Goal: Navigation & Orientation: Find specific page/section

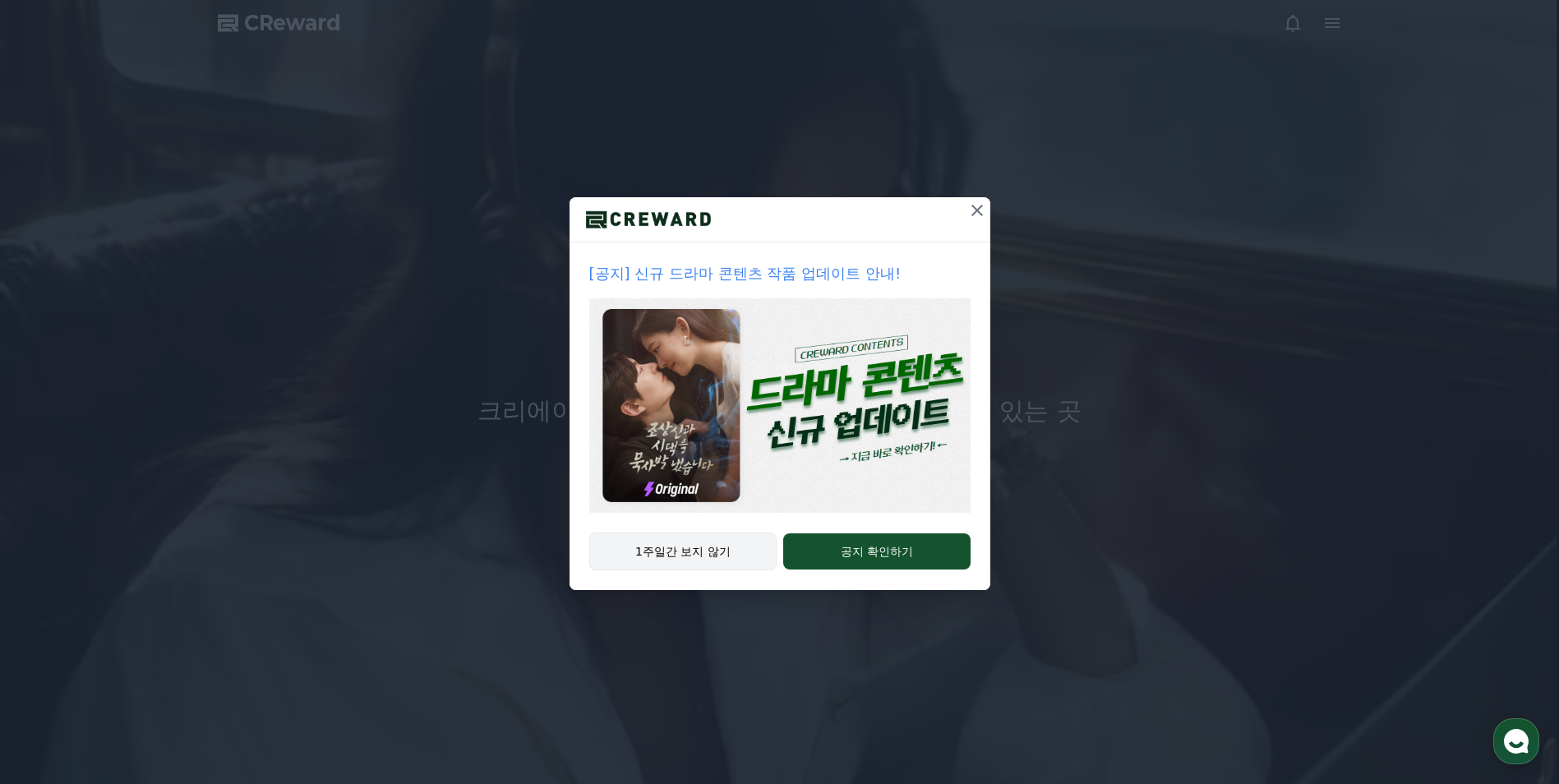
click at [712, 558] on button "1주일간 보지 않기" at bounding box center [684, 551] width 189 height 38
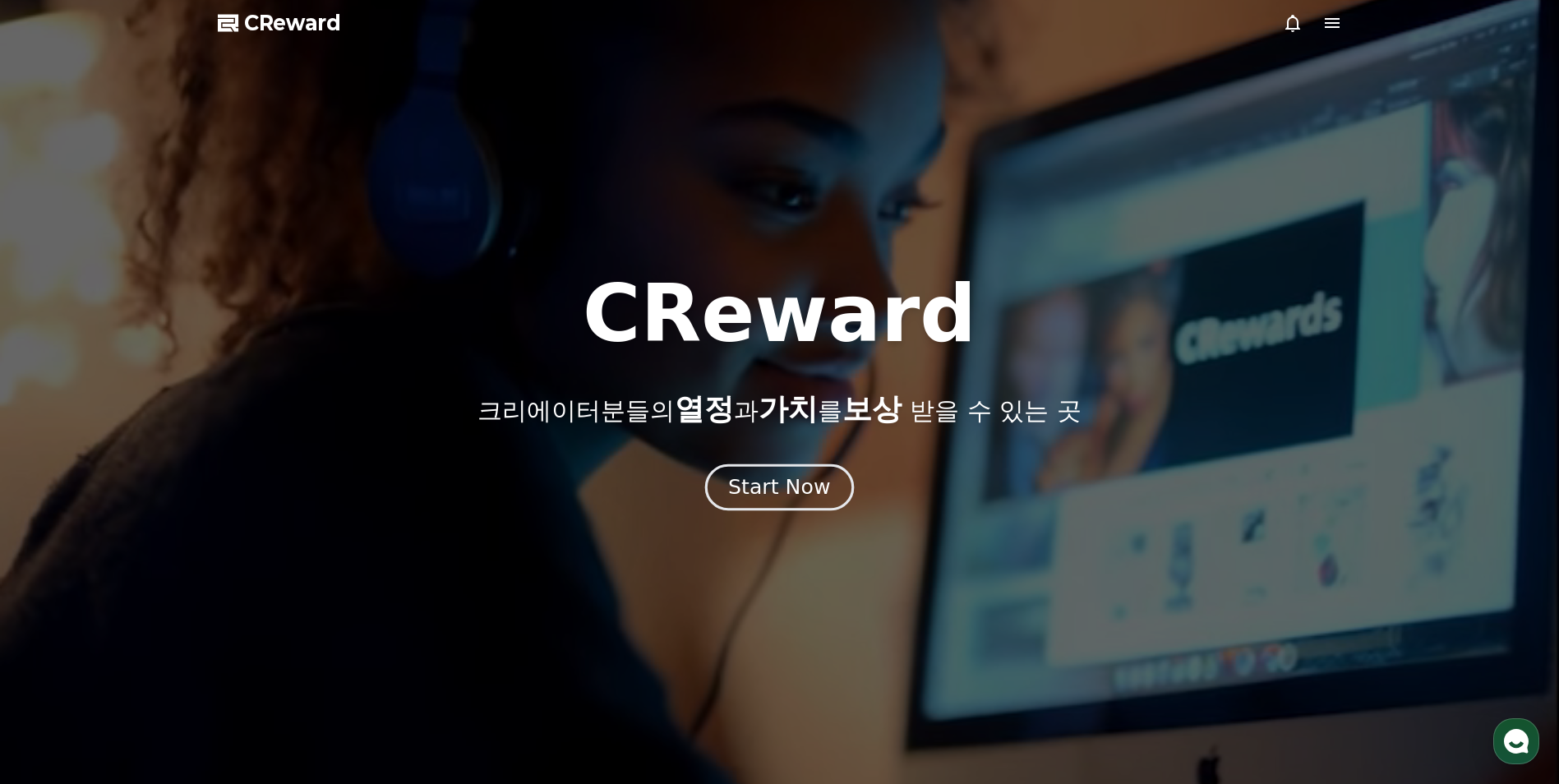
click at [781, 498] on div "Start Now" at bounding box center [779, 487] width 102 height 28
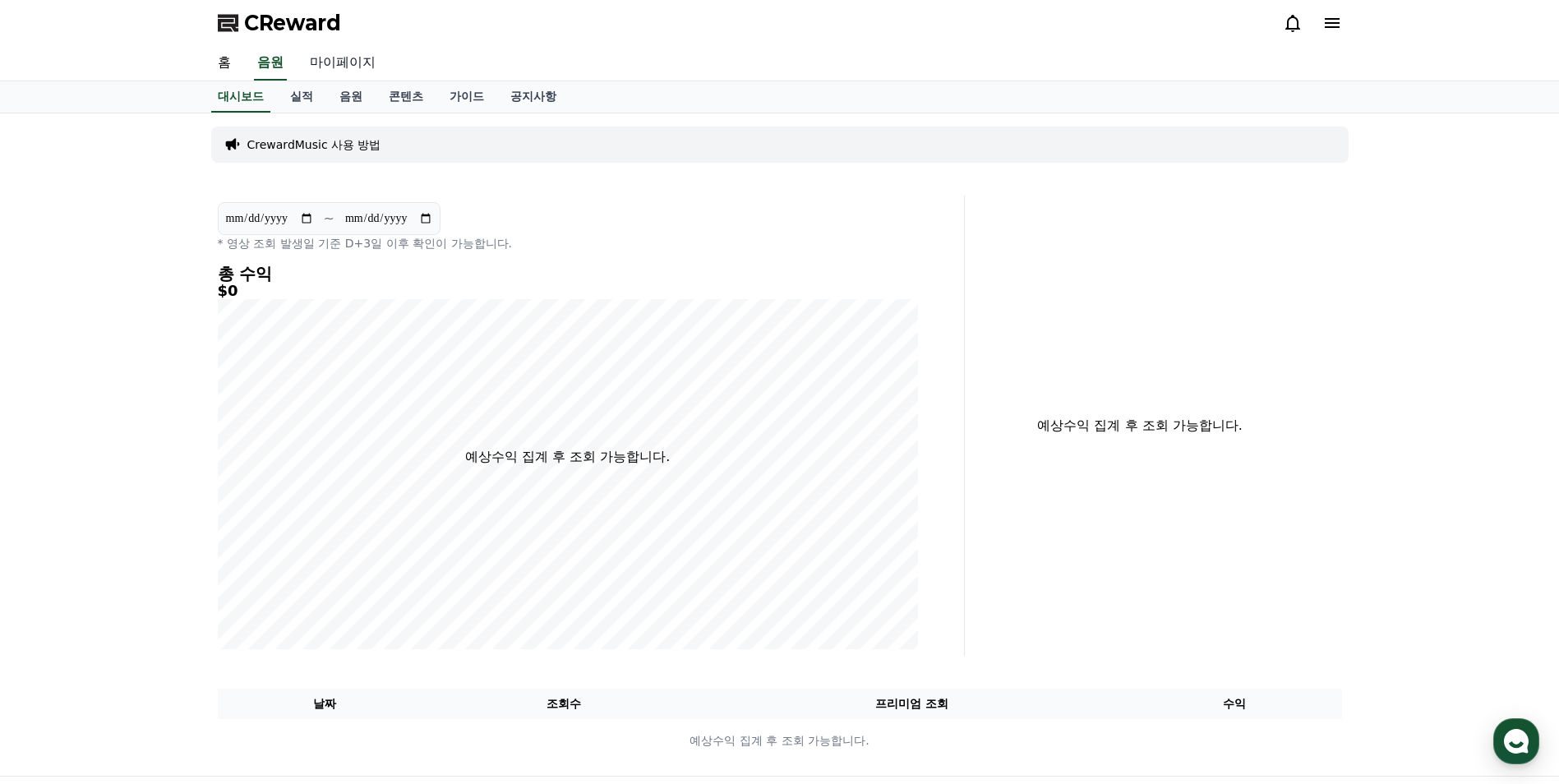
click at [340, 63] on link "마이페이지" at bounding box center [343, 63] width 92 height 34
select select "**********"
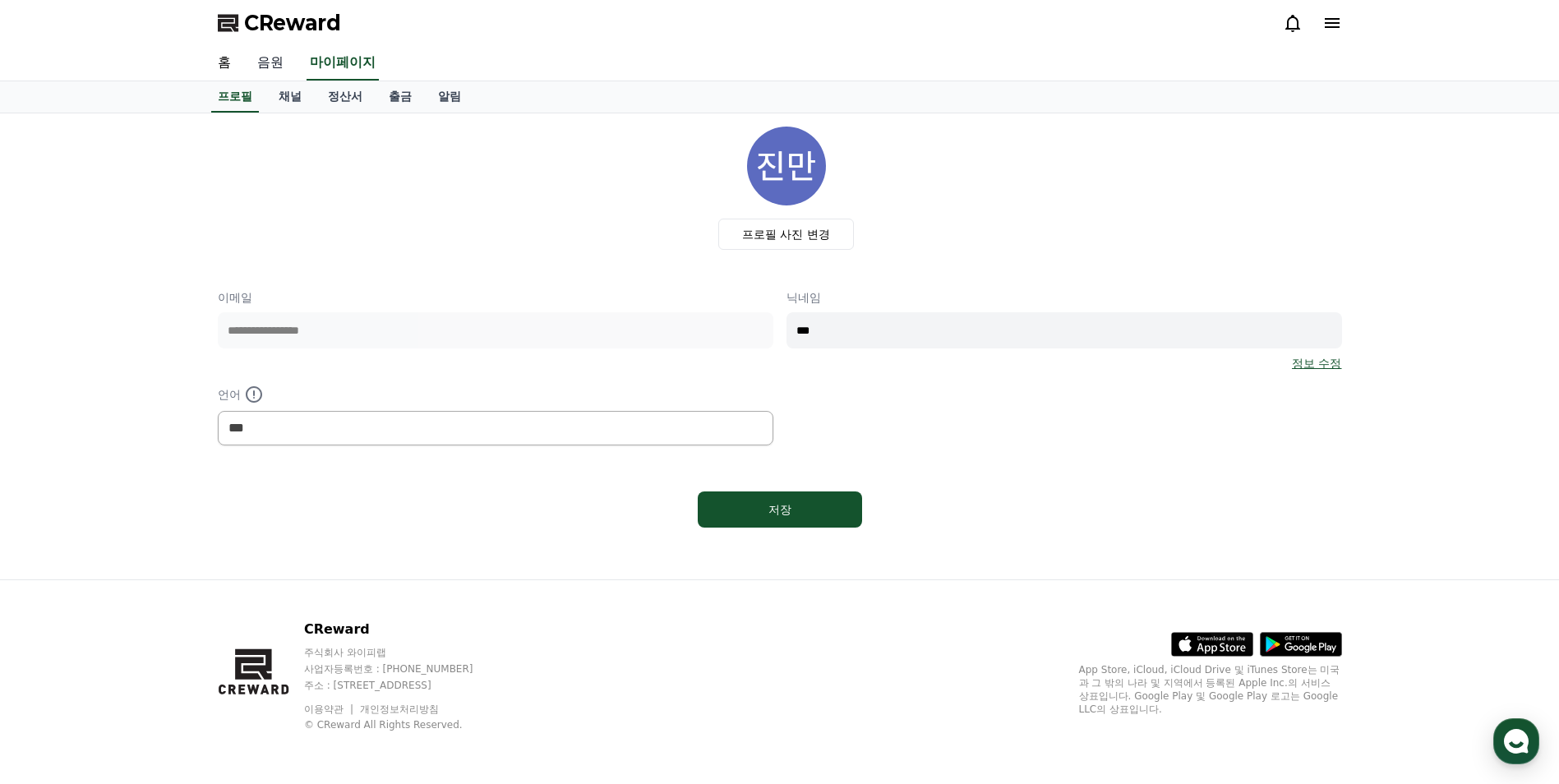
click at [263, 64] on link "음원" at bounding box center [270, 63] width 53 height 34
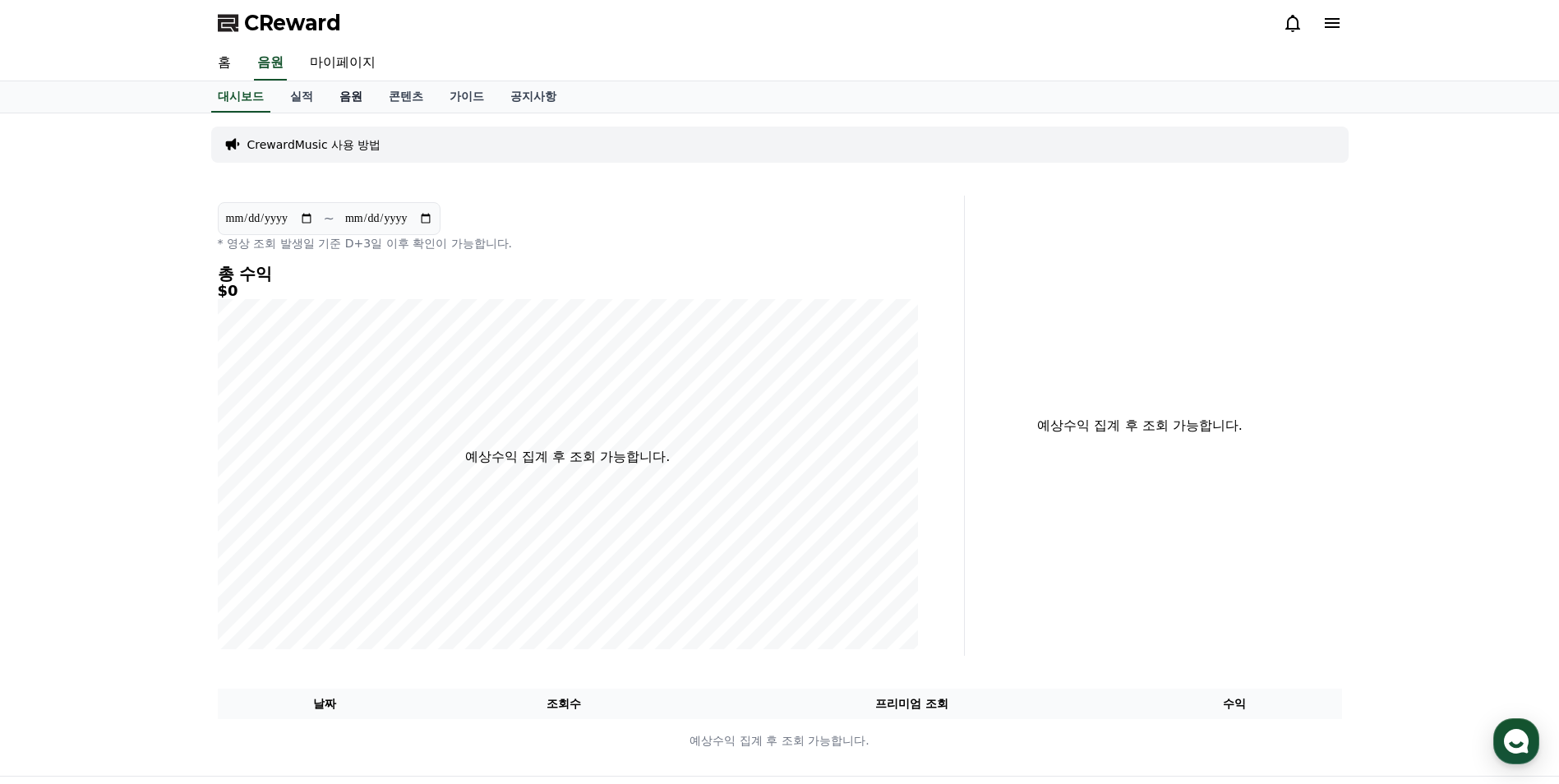
click at [342, 96] on link "음원" at bounding box center [351, 96] width 49 height 32
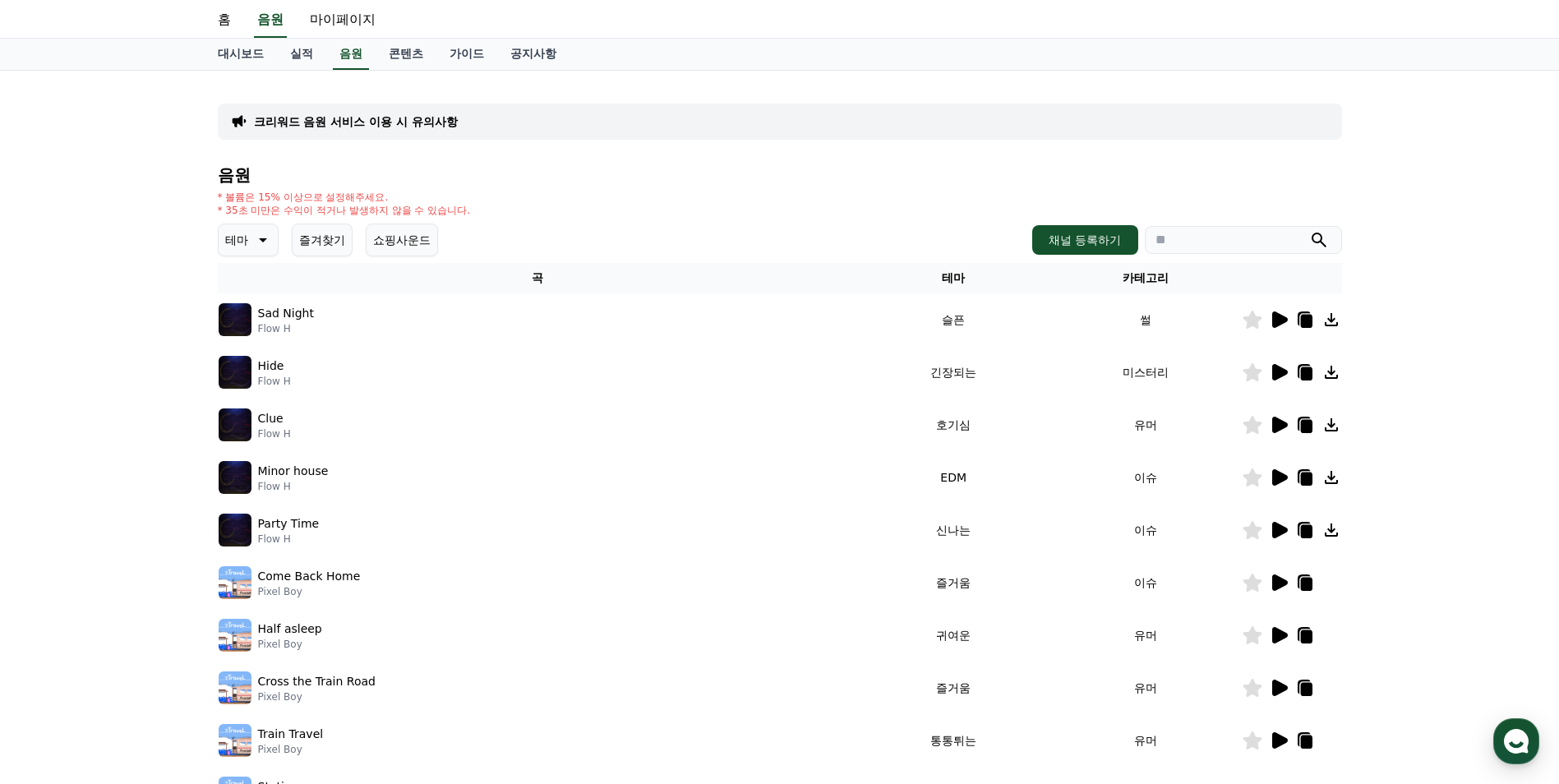
scroll to position [82, 0]
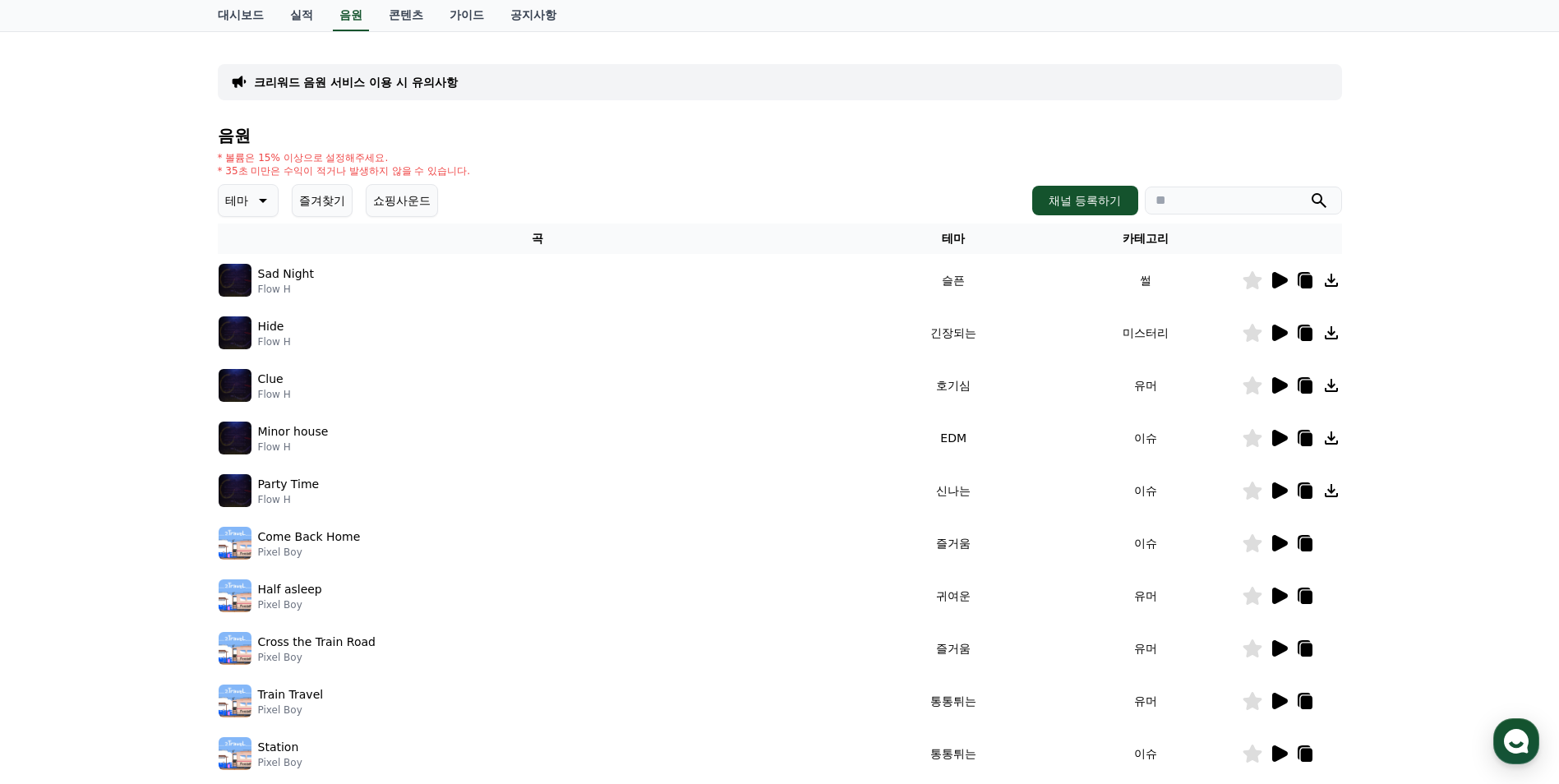
click at [1280, 492] on icon at bounding box center [1280, 490] width 15 height 16
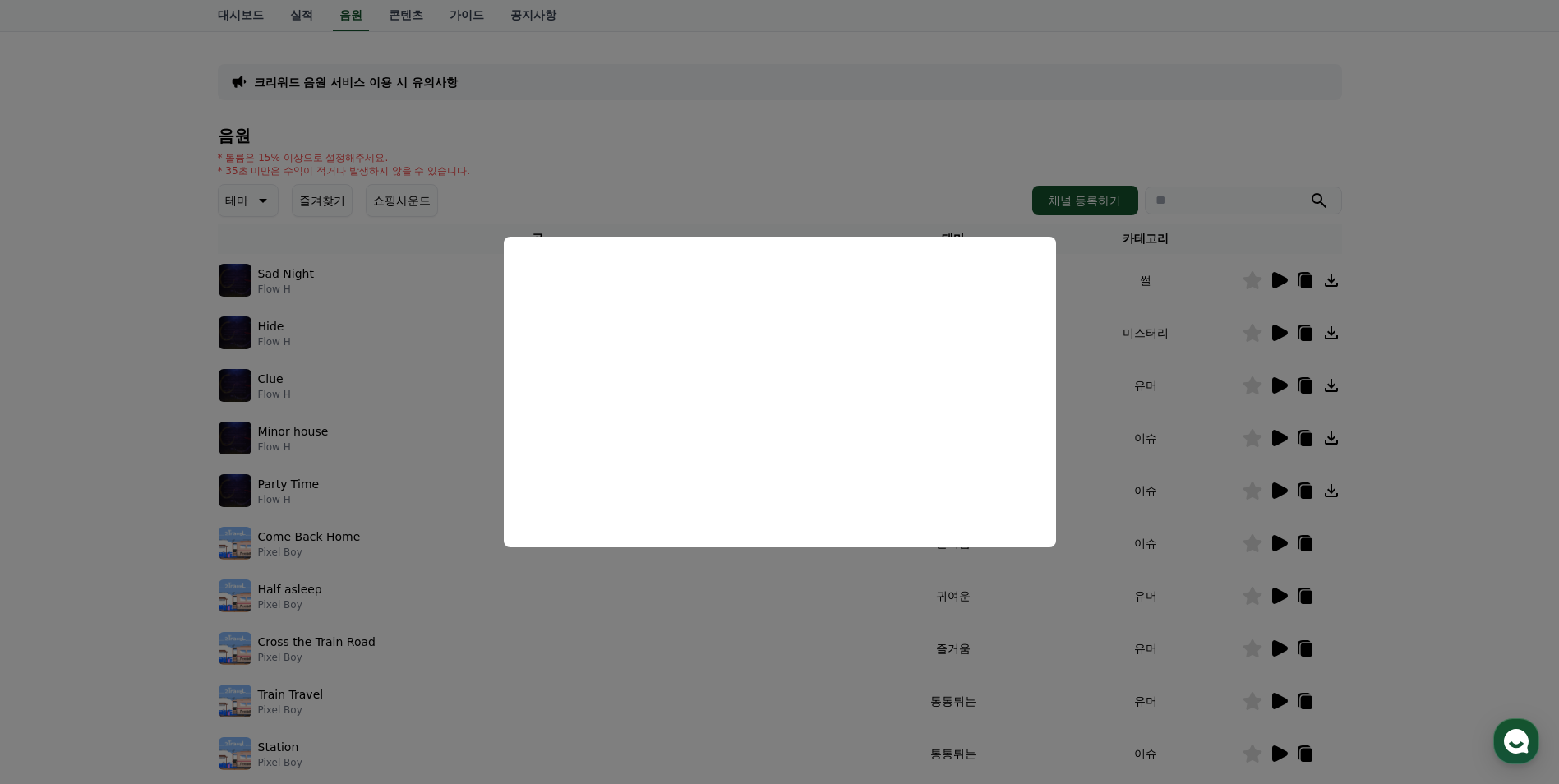
click at [1453, 345] on button "close modal" at bounding box center [779, 392] width 1559 height 784
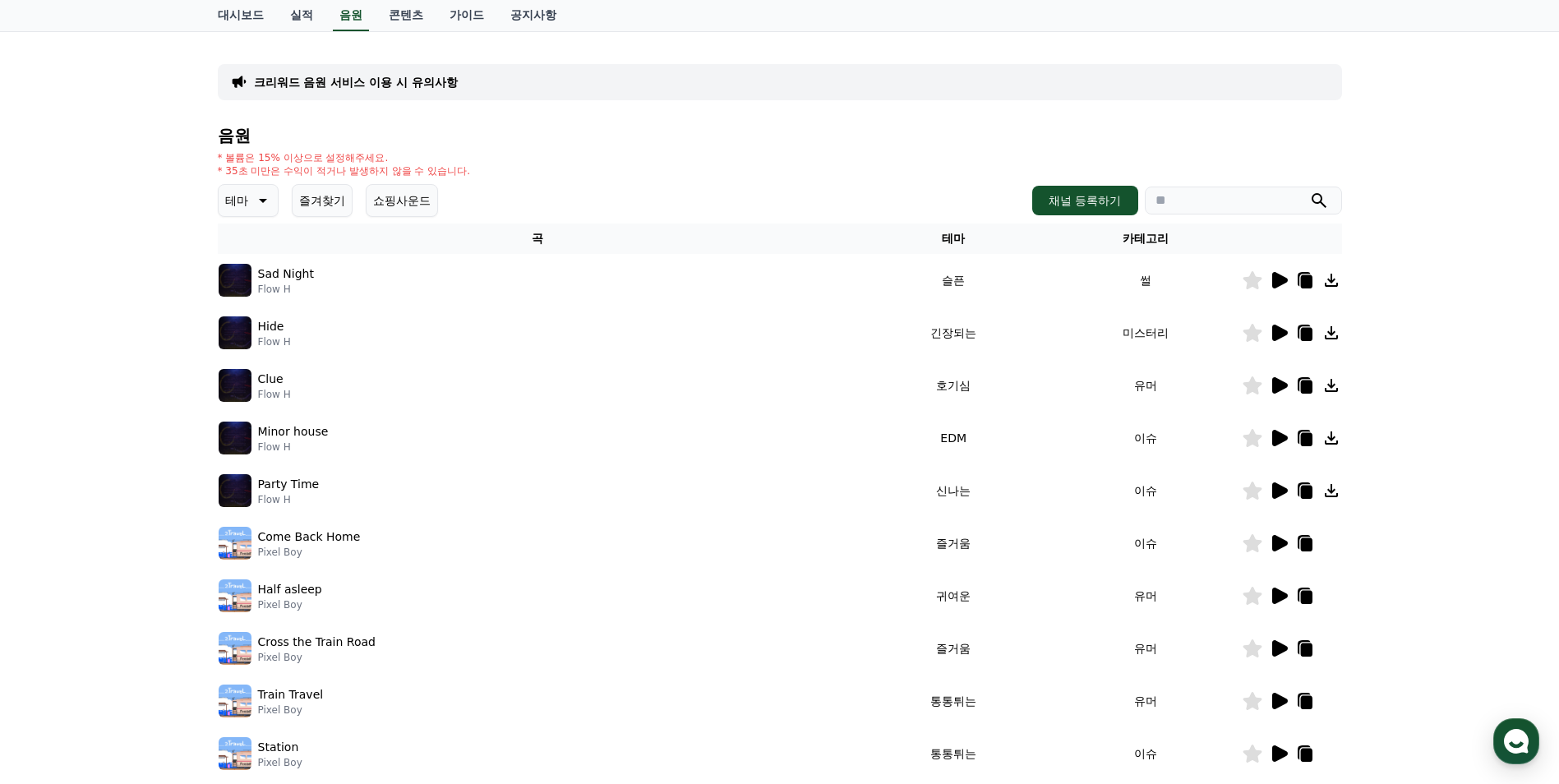
click at [1306, 440] on icon at bounding box center [1306, 439] width 11 height 13
